Goal: Check status

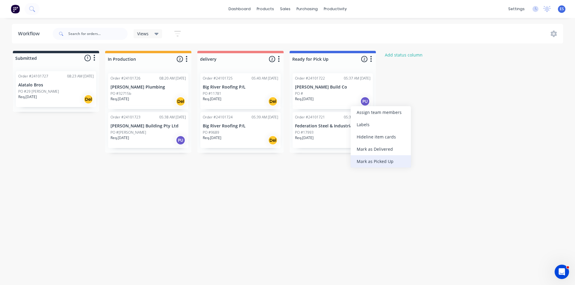
click at [377, 162] on div "Mark as Picked Up" at bounding box center [380, 161] width 60 height 12
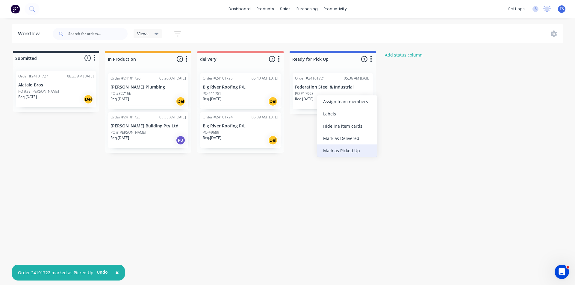
click at [338, 152] on div "Mark as Picked Up" at bounding box center [347, 151] width 60 height 12
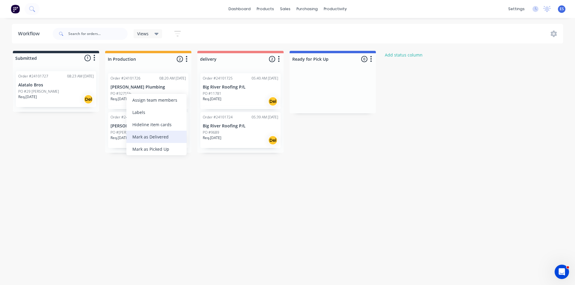
click at [164, 138] on div "Mark as Delivered" at bounding box center [156, 137] width 60 height 12
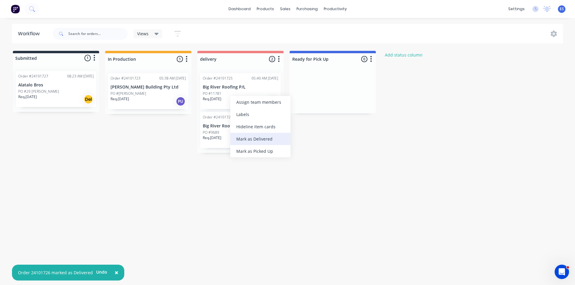
click at [268, 138] on div "Mark as Delivered" at bounding box center [260, 139] width 60 height 12
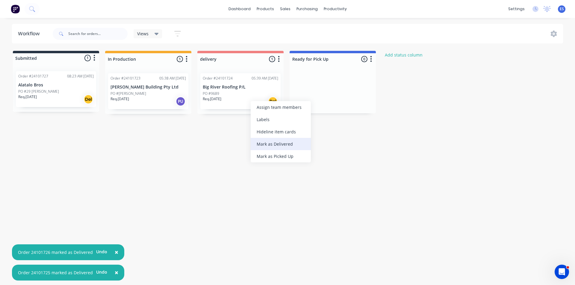
click at [272, 144] on div "Mark as Delivered" at bounding box center [280, 144] width 60 height 12
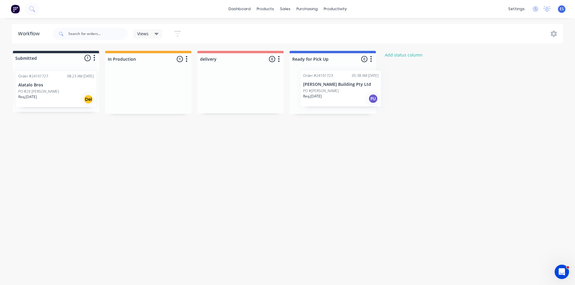
drag, startPoint x: 134, startPoint y: 97, endPoint x: 327, endPoint y: 92, distance: 193.1
click at [327, 92] on div "Submitted 1 Status colour #273444 hex #273444 Save Cancel Summaries Total order…" at bounding box center [278, 82] width 564 height 63
click at [350, 154] on div "Mark as Picked Up" at bounding box center [351, 155] width 60 height 12
click at [12, 9] on img at bounding box center [15, 8] width 9 height 9
